Goal: Complete application form: Complete application form

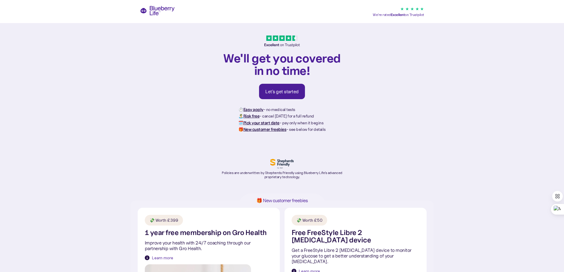
click at [280, 91] on div "Let's get started" at bounding box center [281, 91] width 33 height 6
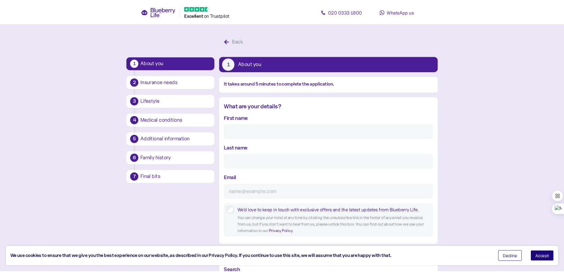
scroll to position [11, 0]
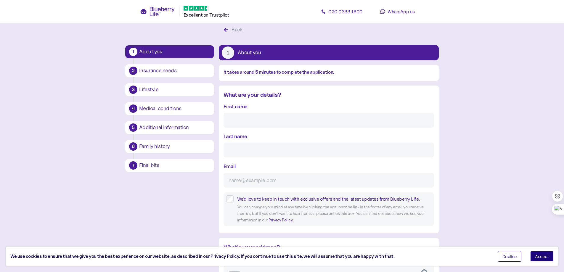
click at [234, 123] on input "First name" at bounding box center [328, 120] width 210 height 15
type input "[PERSON_NAME]"
type input "Shodunke"
type input "[PERSON_NAME][EMAIL_ADDRESS][DOMAIN_NAME]"
type input "**********"
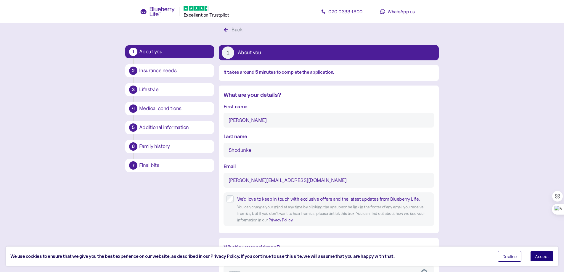
type input "**********"
type input "*******"
type input "**********"
type input "********"
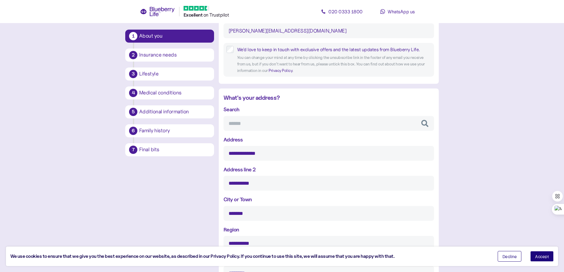
scroll to position [189, 0]
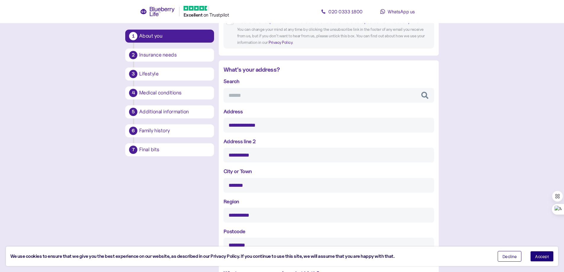
click at [236, 93] on input "Search" at bounding box center [328, 95] width 210 height 15
click at [243, 142] on label "Address line 2" at bounding box center [239, 141] width 32 height 8
click at [243, 148] on input "**********" at bounding box center [328, 155] width 210 height 15
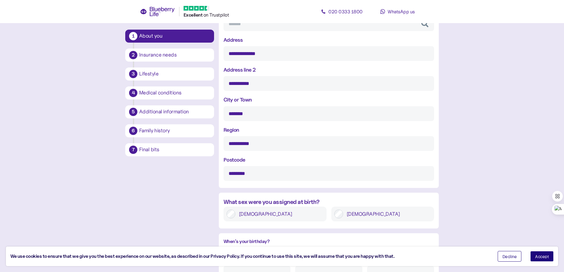
scroll to position [277, 0]
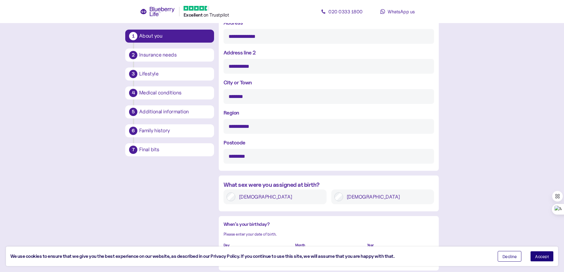
drag, startPoint x: 263, startPoint y: 127, endPoint x: 232, endPoint y: 129, distance: 31.4
click at [232, 129] on input "**********" at bounding box center [328, 126] width 210 height 15
type input "****"
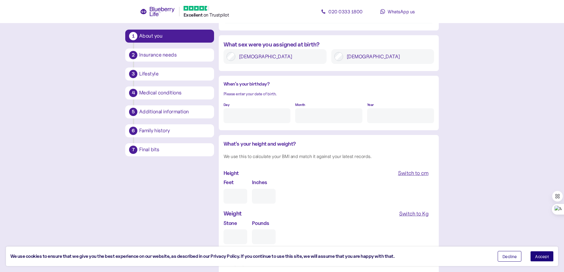
scroll to position [425, 0]
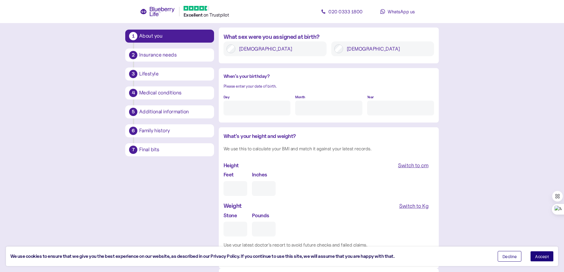
click at [254, 112] on input "Day" at bounding box center [256, 108] width 67 height 15
click at [256, 110] on input "Day" at bounding box center [256, 108] width 67 height 15
type input "10"
click at [307, 112] on input "Month" at bounding box center [328, 108] width 67 height 15
type input "8"
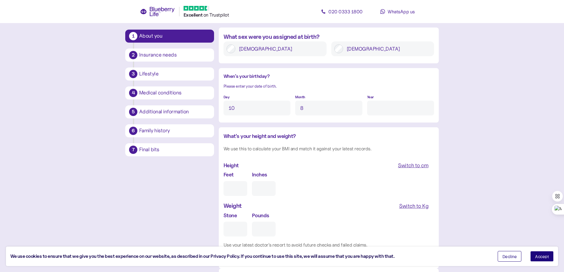
click at [382, 107] on input "Year" at bounding box center [400, 108] width 67 height 15
type input "****"
click at [231, 189] on input "Feet" at bounding box center [235, 188] width 24 height 15
type input "5"
type input "0"
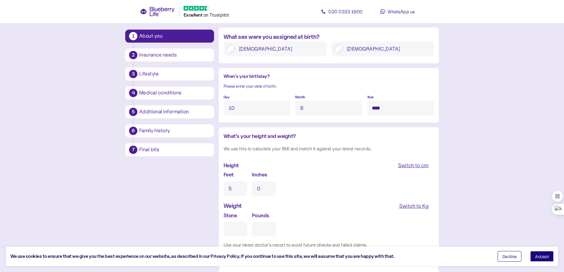
type input "5"
click at [268, 187] on input "0" at bounding box center [264, 188] width 24 height 15
type input "11"
click at [409, 207] on div "Switch to Kg" at bounding box center [413, 206] width 29 height 8
click at [250, 229] on input "Kg" at bounding box center [248, 229] width 50 height 15
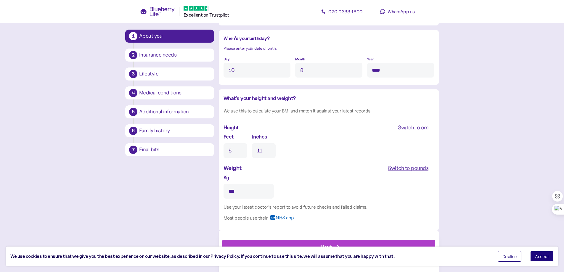
scroll to position [464, 0]
drag, startPoint x: 245, startPoint y: 191, endPoint x: 182, endPoint y: 195, distance: 63.7
type input "***"
click at [319, 242] on div "Next" at bounding box center [329, 247] width 199 height 14
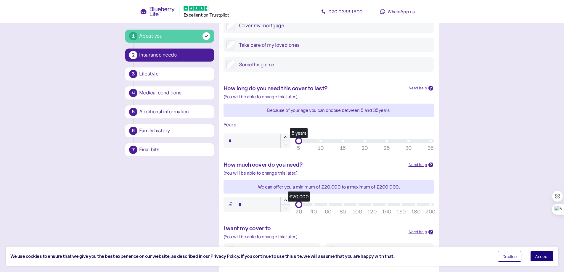
scroll to position [148, 0]
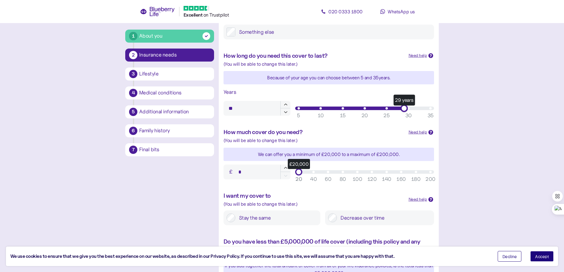
click at [408, 108] on div "29 years" at bounding box center [364, 108] width 132 height 4
type input "**"
click at [411, 108] on div "30 years" at bounding box center [364, 108] width 132 height 4
click at [246, 170] on input "*" at bounding box center [256, 171] width 67 height 15
click at [324, 173] on div "£58,000" at bounding box center [364, 172] width 132 height 4
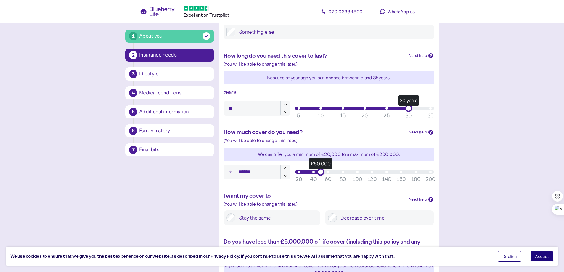
drag, startPoint x: 323, startPoint y: 172, endPoint x: 318, endPoint y: 172, distance: 4.4
click at [318, 172] on div "£50,000" at bounding box center [320, 171] width 7 height 7
type input "*******"
click at [357, 172] on div "£100,000" at bounding box center [364, 172] width 132 height 4
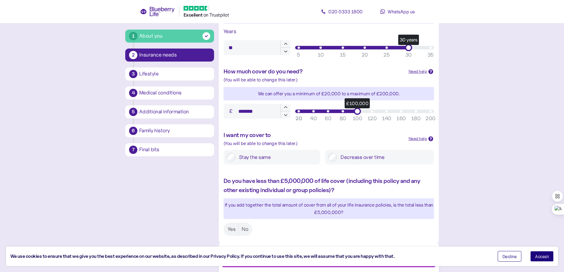
scroll to position [222, 0]
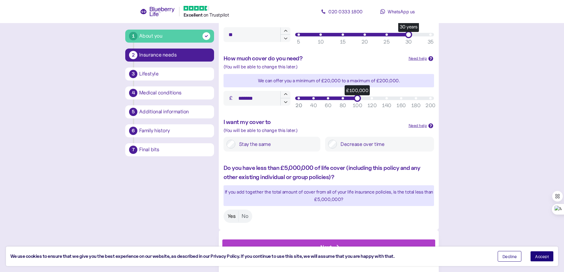
click at [234, 214] on label "Yes" at bounding box center [232, 216] width 14 height 11
click at [543, 255] on span "Accept" at bounding box center [542, 256] width 14 height 4
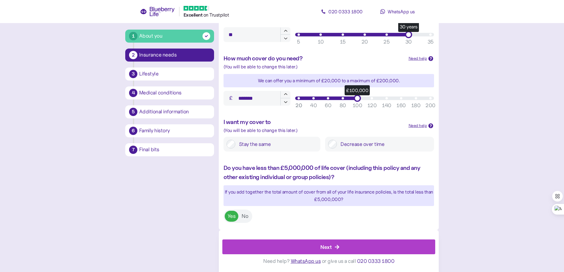
click at [332, 247] on div "Next" at bounding box center [329, 247] width 199 height 14
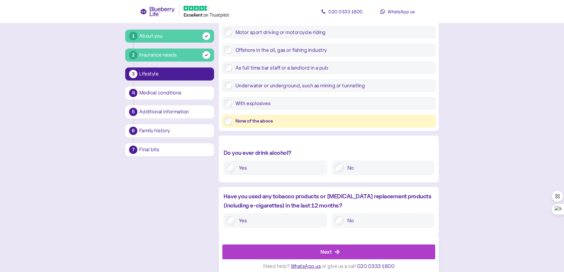
scroll to position [177, 0]
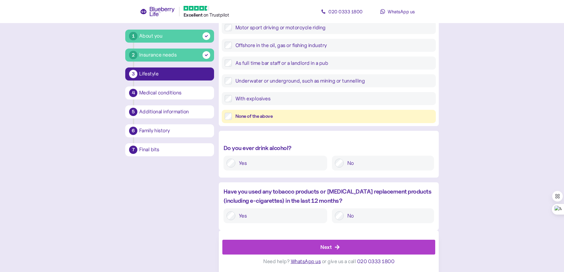
click at [353, 244] on div "Next" at bounding box center [329, 247] width 199 height 14
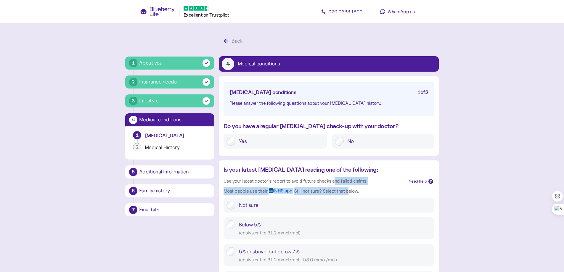
click at [348, 195] on div "Is your latest [MEDICAL_DATA] reading one of the following: Use your latest doc…" at bounding box center [313, 181] width 180 height 33
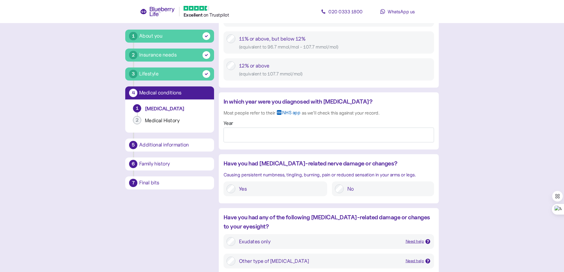
scroll to position [414, 0]
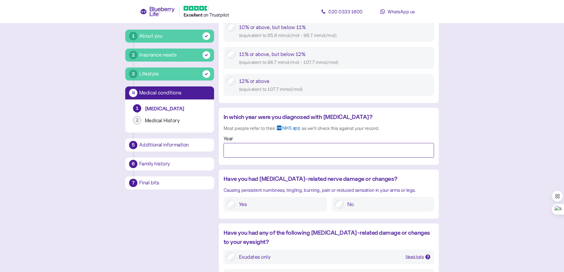
click at [285, 148] on input "Year" at bounding box center [328, 150] width 210 height 15
type input "****"
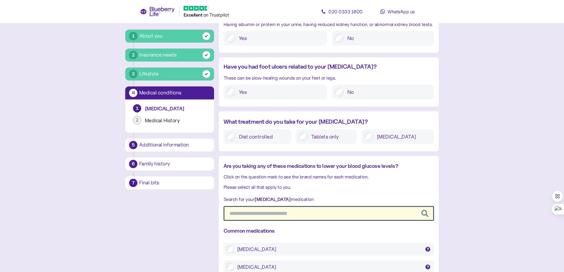
scroll to position [735, 0]
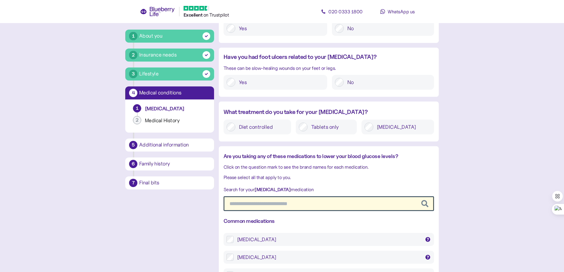
click at [248, 198] on input "text" at bounding box center [328, 203] width 210 height 15
click at [246, 204] on input "text" at bounding box center [328, 203] width 210 height 15
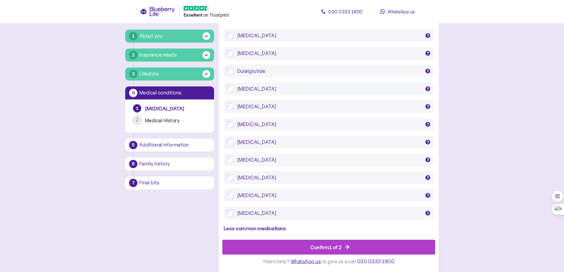
scroll to position [942, 0]
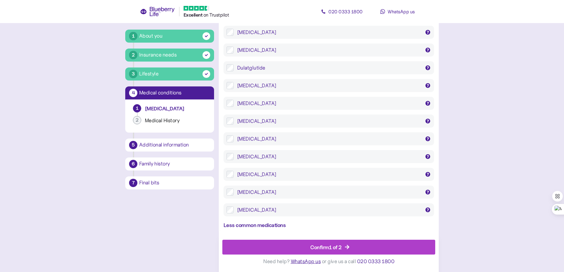
click at [336, 246] on div "Confirm 1 of 2" at bounding box center [325, 247] width 31 height 8
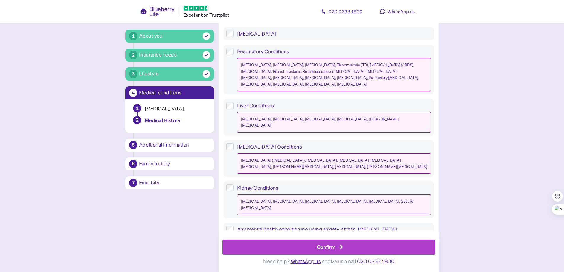
scroll to position [531, 0]
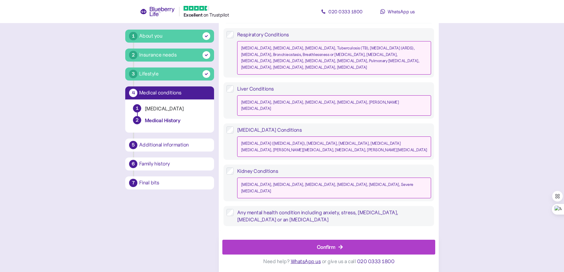
click at [337, 244] on div "Confirm" at bounding box center [329, 247] width 199 height 14
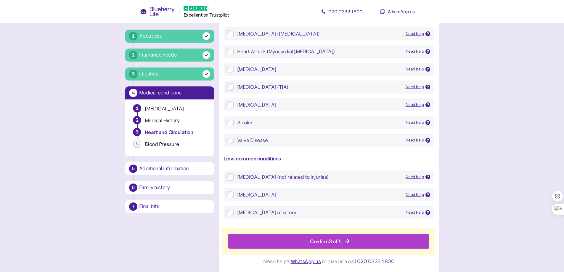
scroll to position [225, 0]
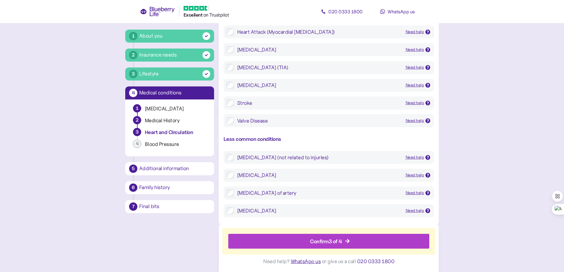
click at [329, 242] on div "Confirm 3 of 4" at bounding box center [326, 241] width 32 height 8
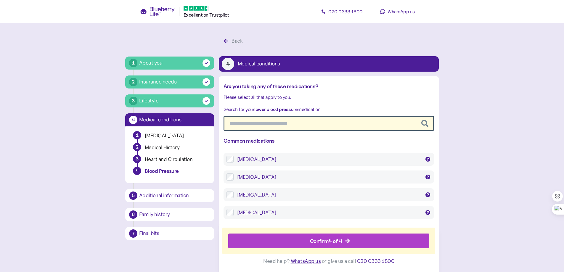
click at [239, 122] on input "text" at bounding box center [328, 123] width 210 height 15
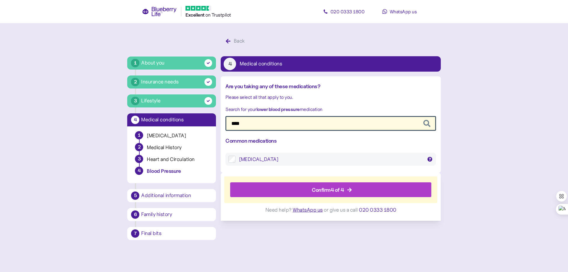
type input "****"
click at [353, 187] on div "Confirm 4 of 4" at bounding box center [332, 190] width 188 height 14
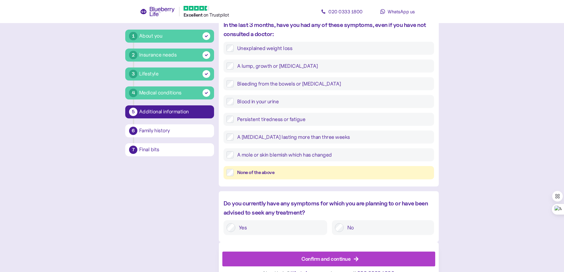
scroll to position [215, 0]
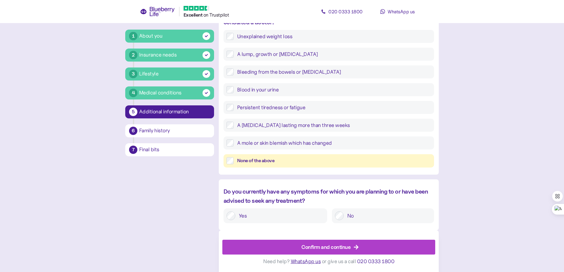
click at [335, 246] on div "Confirm and continue" at bounding box center [325, 247] width 49 height 8
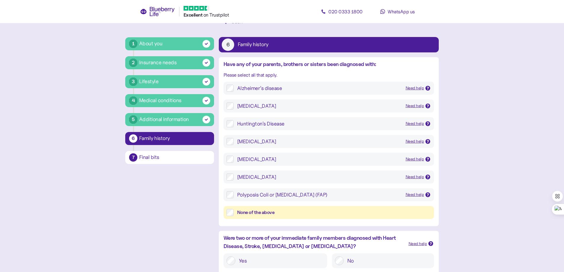
scroll to position [118, 0]
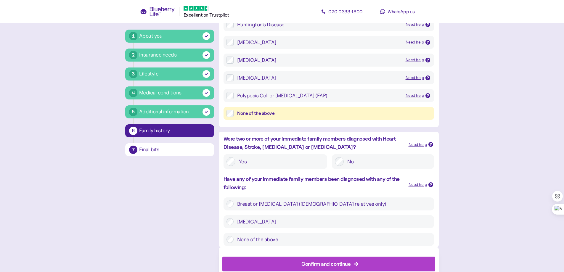
click at [226, 240] on div "None of the above" at bounding box center [328, 239] width 210 height 13
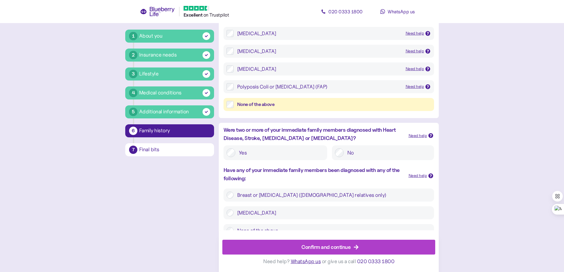
scroll to position [135, 0]
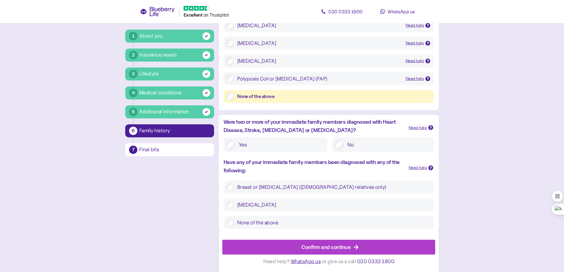
click at [306, 247] on div "Confirm and continue" at bounding box center [325, 247] width 49 height 8
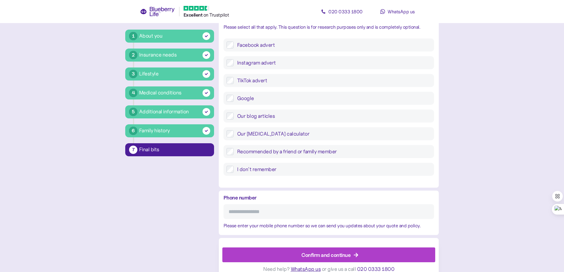
scroll to position [203, 0]
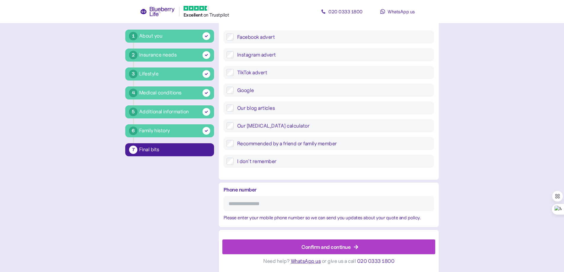
click at [240, 204] on input "Phone number" at bounding box center [328, 203] width 210 height 15
type input "**********"
click at [311, 249] on div "Confirm and continue" at bounding box center [325, 247] width 49 height 8
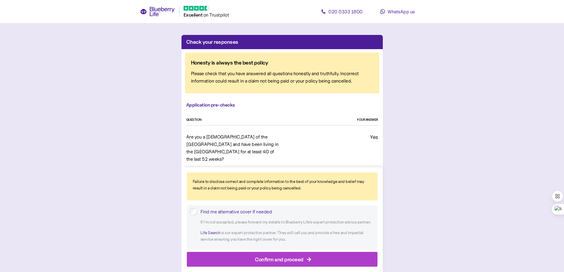
click at [289, 259] on div "Confirm and proceed" at bounding box center [279, 259] width 49 height 8
